Goal: Information Seeking & Learning: Find contact information

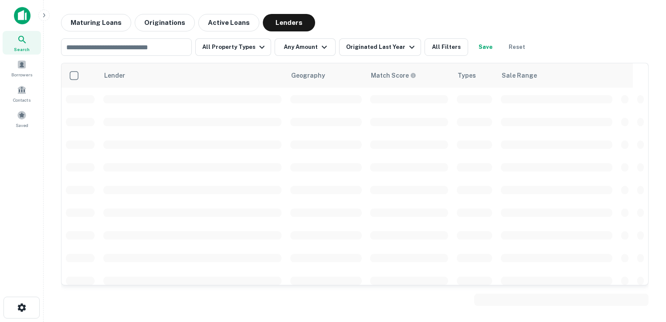
click at [21, 24] on img at bounding box center [22, 15] width 17 height 17
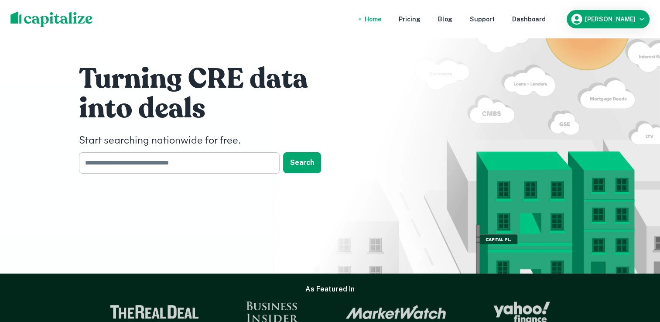
click at [190, 165] on input "text" at bounding box center [176, 162] width 194 height 21
type input "*"
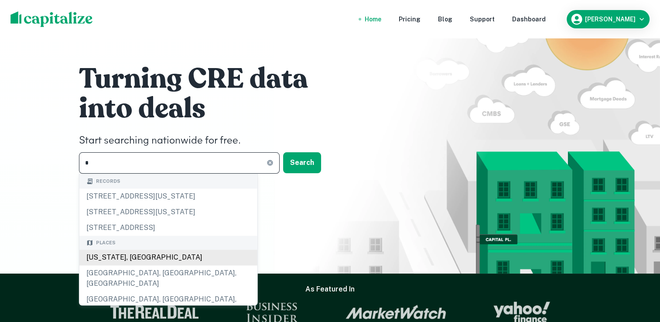
click at [109, 258] on div "Pennsylvania, USA" at bounding box center [168, 257] width 178 height 16
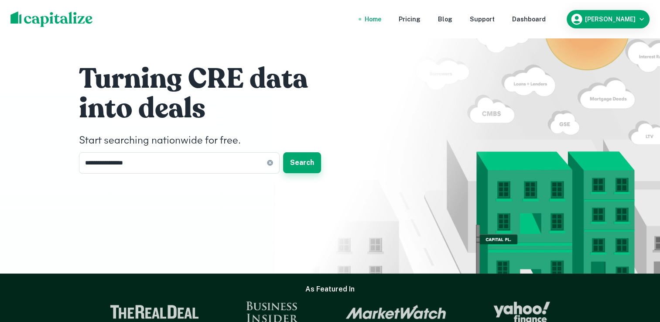
click at [300, 164] on button "Search" at bounding box center [302, 162] width 38 height 21
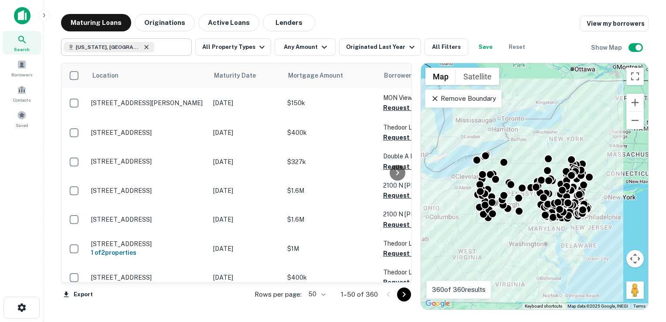
click at [143, 48] on icon at bounding box center [146, 47] width 7 height 7
type input "**********"
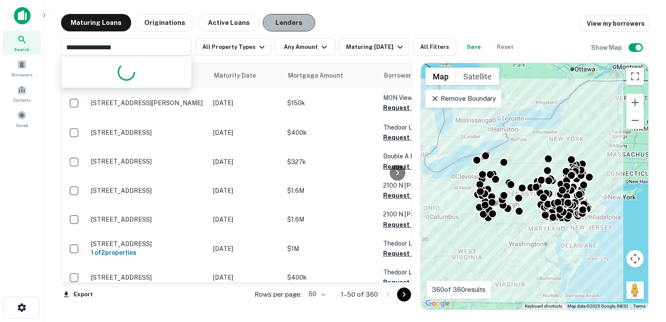
click at [272, 31] on button "Lenders" at bounding box center [289, 22] width 52 height 17
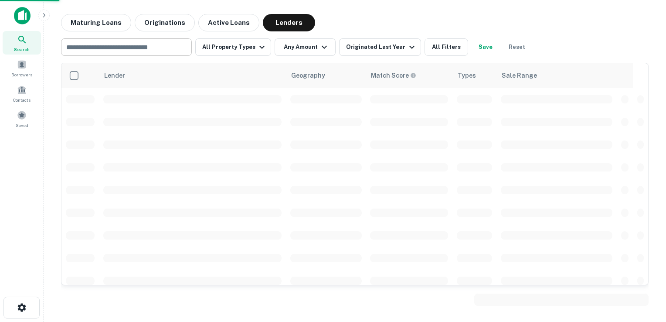
click at [153, 48] on input "text" at bounding box center [126, 47] width 124 height 12
paste input "********"
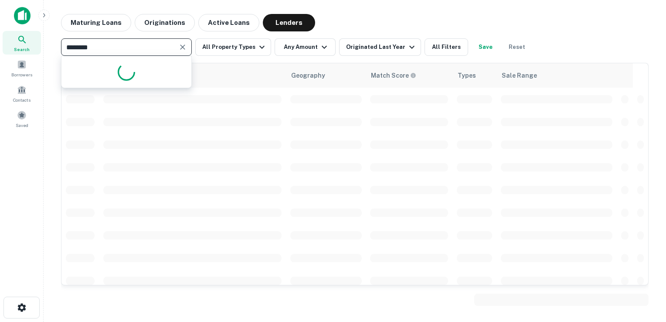
type input "********"
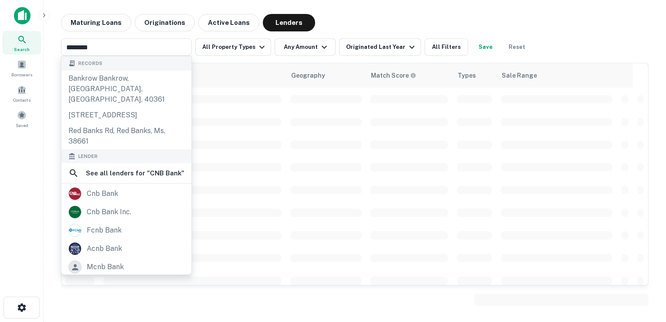
drag, startPoint x: 115, startPoint y: 201, endPoint x: 391, endPoint y: 175, distance: 277.3
click at [115, 201] on td at bounding box center [192, 212] width 187 height 23
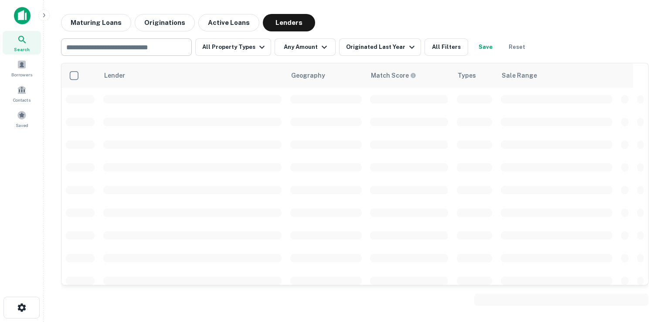
click at [143, 53] on div "​" at bounding box center [126, 46] width 131 height 17
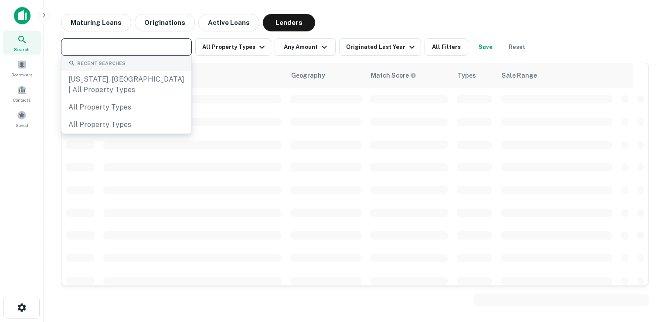
click at [143, 49] on input "text" at bounding box center [126, 47] width 124 height 12
click at [126, 52] on input "text" at bounding box center [126, 47] width 124 height 12
paste input "**********"
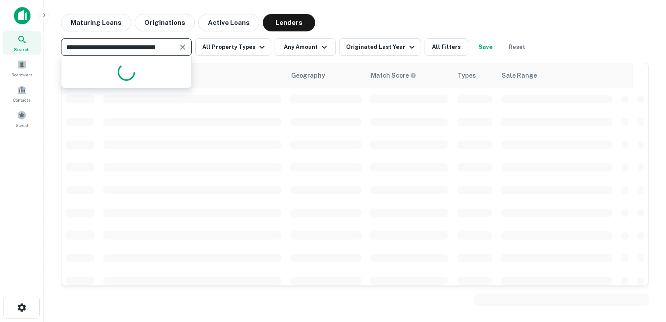
scroll to position [0, 14]
type input "**********"
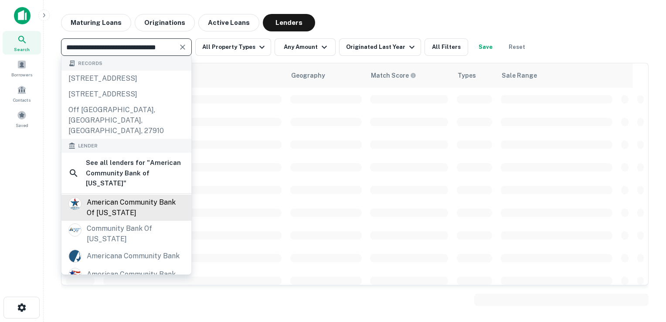
click at [123, 210] on div "american community bank of indiana" at bounding box center [136, 207] width 98 height 21
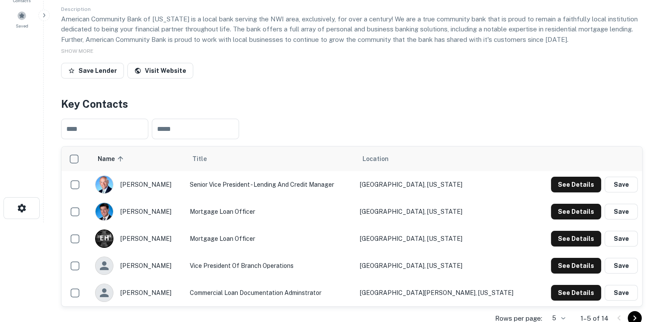
scroll to position [131, 0]
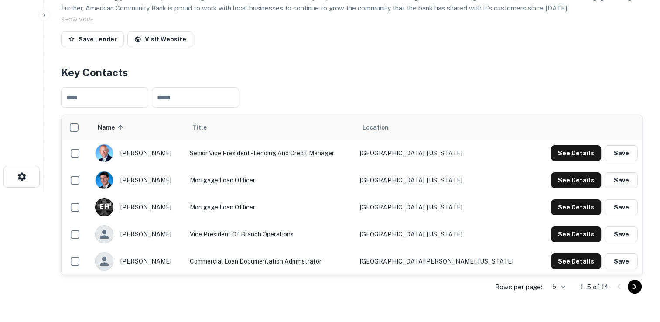
click at [556, 191] on body "Search Borrowers Contacts Saved Back to search American Community Bank Of India…" at bounding box center [330, 30] width 660 height 322
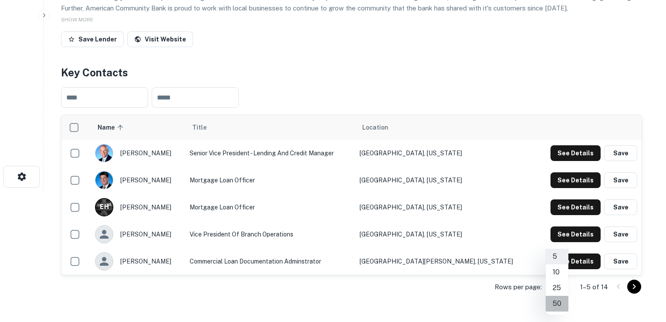
click at [558, 303] on li "50" at bounding box center [557, 304] width 23 height 16
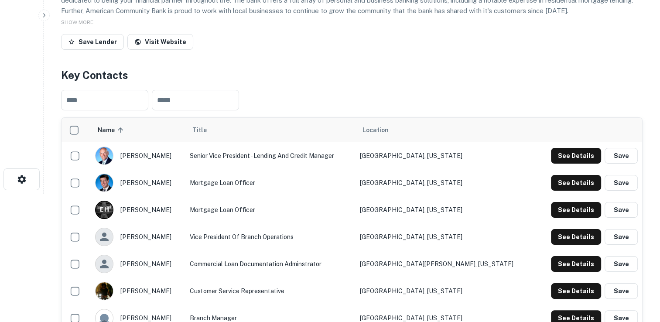
scroll to position [87, 0]
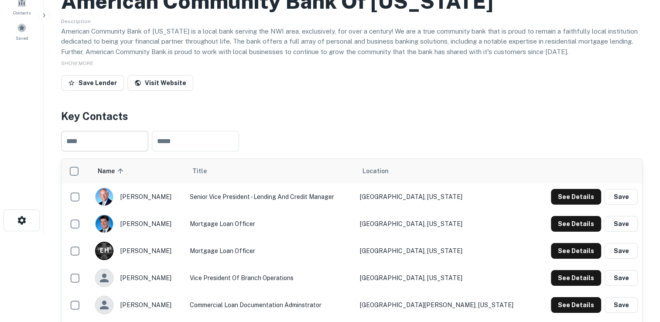
click at [99, 144] on input "text" at bounding box center [104, 141] width 87 height 20
paste input "**********"
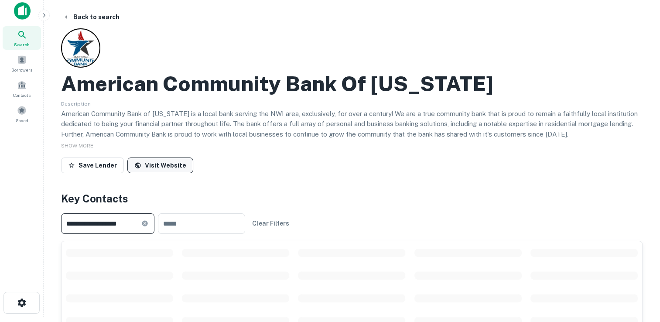
scroll to position [0, 0]
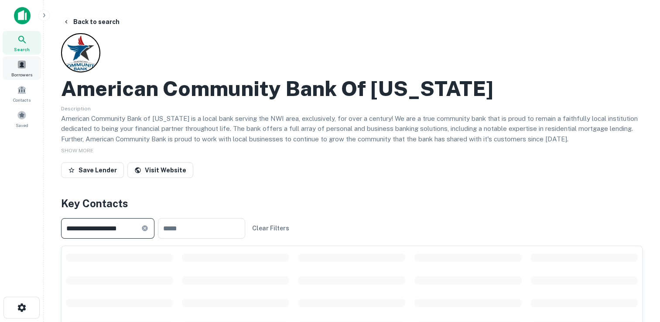
type input "**********"
click at [25, 47] on span "Search" at bounding box center [22, 49] width 16 height 7
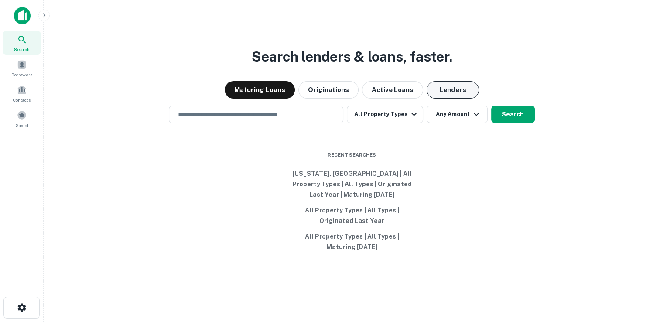
drag, startPoint x: 443, startPoint y: 92, endPoint x: 435, endPoint y: 93, distance: 8.4
click at [443, 92] on button "Lenders" at bounding box center [452, 89] width 52 height 17
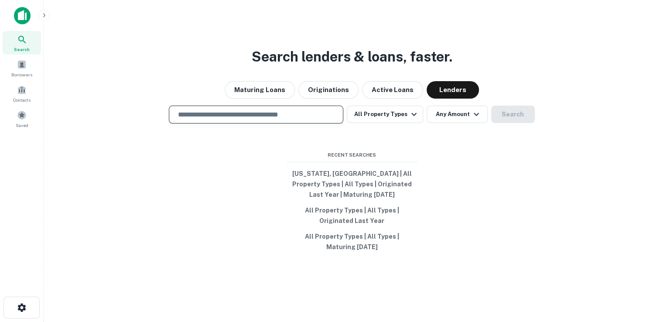
click at [281, 114] on input "text" at bounding box center [256, 114] width 167 height 10
paste input "**********"
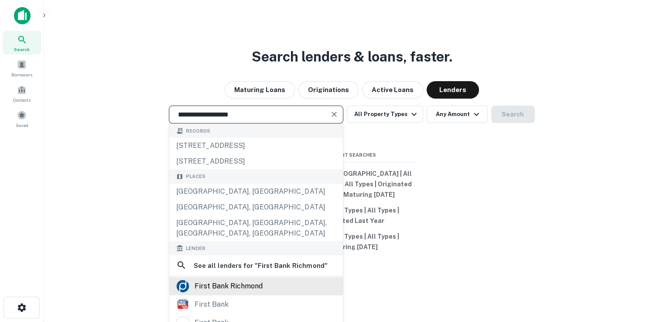
type input "**********"
click at [251, 279] on div "first bank richmond" at bounding box center [228, 285] width 68 height 13
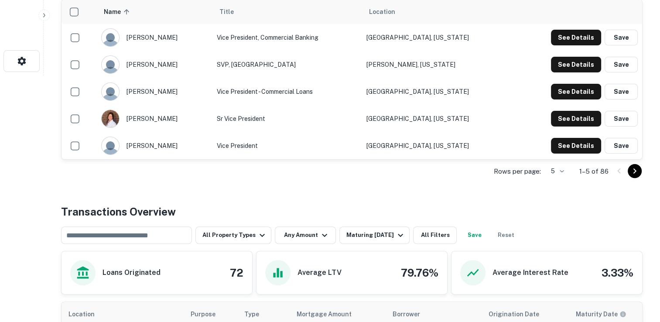
scroll to position [262, 0]
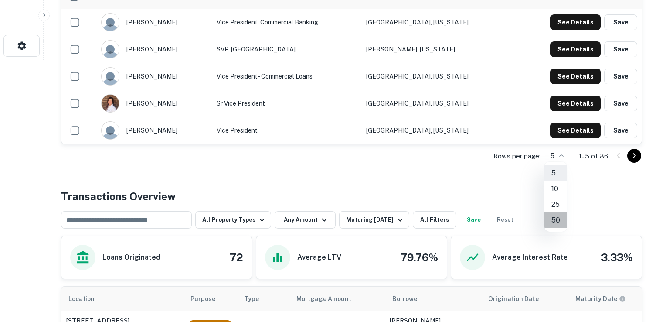
click at [555, 216] on li "50" at bounding box center [556, 220] width 23 height 16
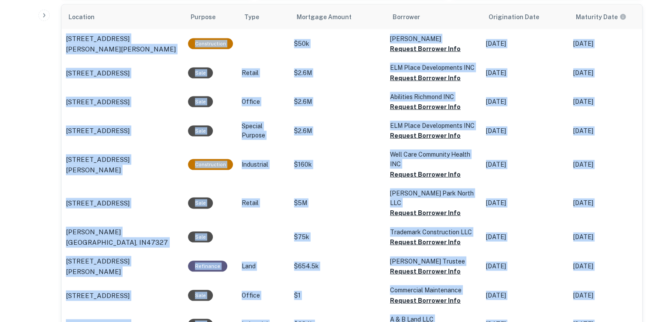
scroll to position [1837, 0]
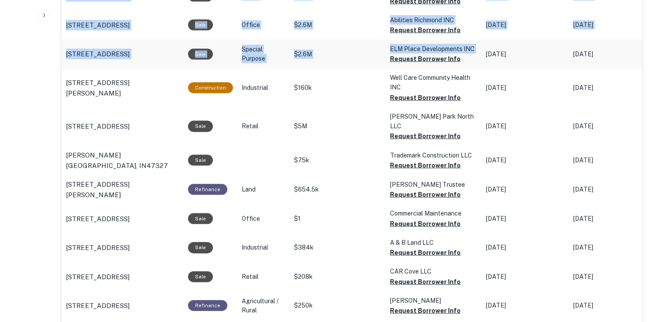
drag, startPoint x: 89, startPoint y: 92, endPoint x: 467, endPoint y: 57, distance: 378.8
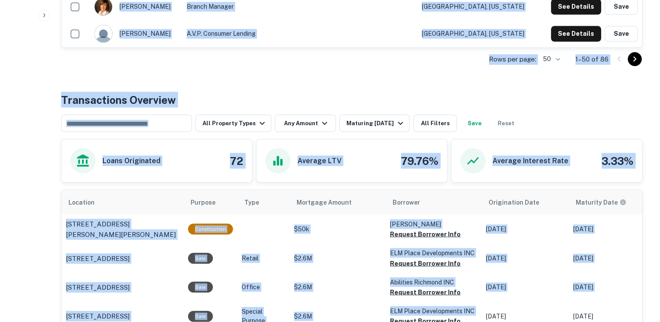
scroll to position [1488, 0]
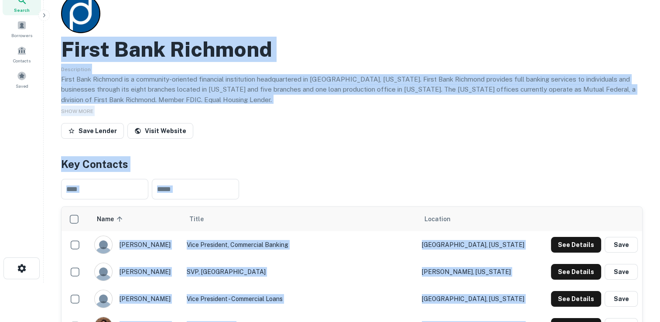
scroll to position [1, 0]
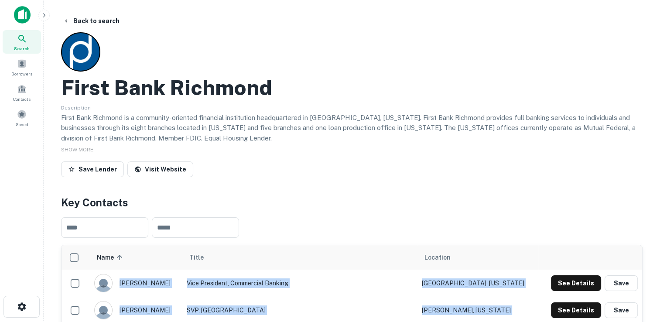
drag, startPoint x: 515, startPoint y: 215, endPoint x: 112, endPoint y: 284, distance: 408.8
copy tbody "bill glunt Vice President, Commercial Banking Richmond, Indiana See Details Sav…"
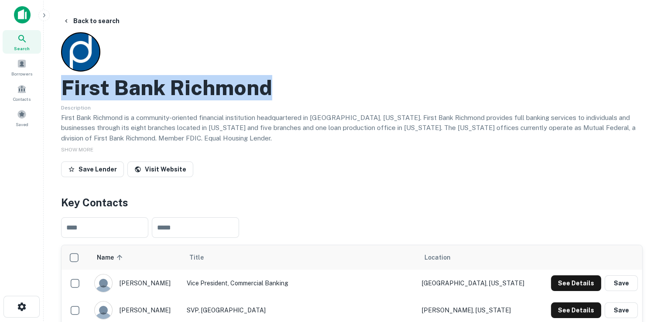
drag, startPoint x: 124, startPoint y: 87, endPoint x: 312, endPoint y: 85, distance: 188.4
click at [312, 85] on div "First Bank Richmond" at bounding box center [351, 87] width 581 height 25
copy h2 "First Bank Richmond"
